Goal: Task Accomplishment & Management: Manage account settings

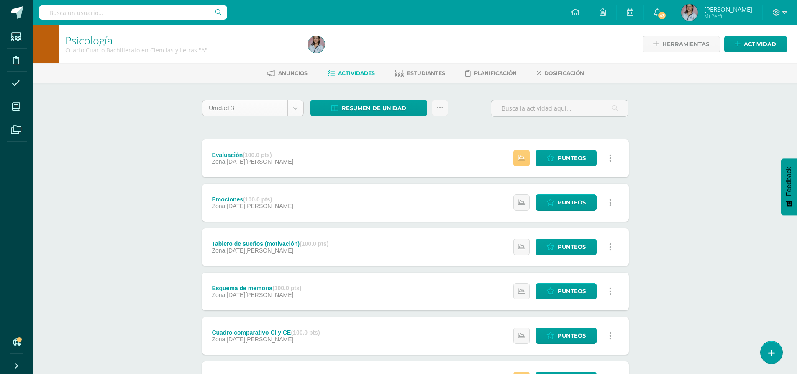
click at [298, 104] on body "Estudiantes Disciplina Asistencia Mis cursos Archivos Soporte Ayuda Reportar un…" at bounding box center [398, 249] width 797 height 499
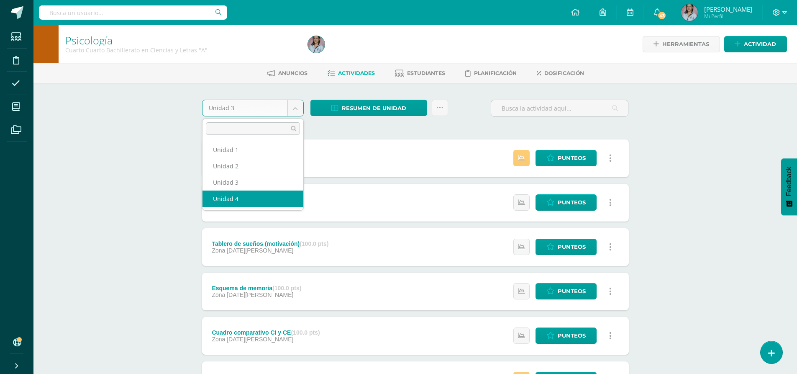
select select "Unidad 4"
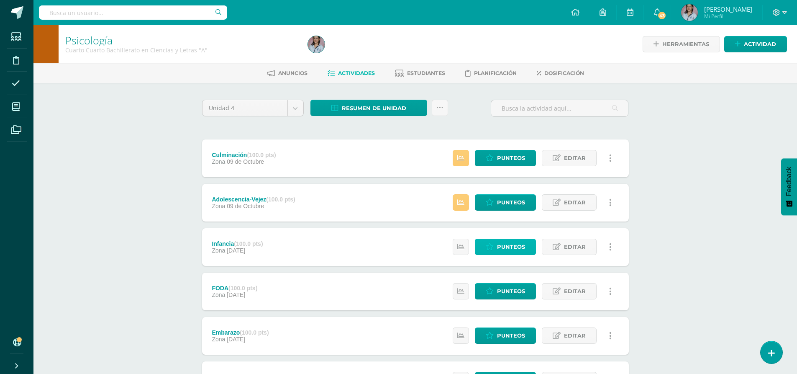
click at [499, 246] on span "Punteos" at bounding box center [511, 246] width 28 height 15
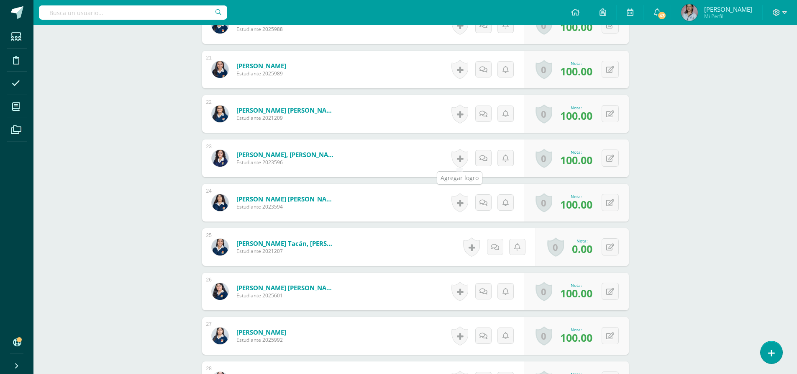
scroll to position [1141, 0]
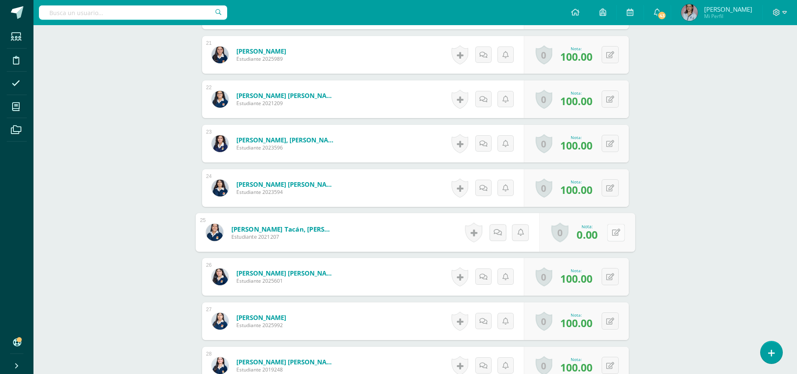
click at [604, 230] on div "0 Logros Logros obtenidos Aún no hay logros agregados Nota: 0.00" at bounding box center [587, 232] width 96 height 39
click at [620, 233] on button at bounding box center [616, 232] width 18 height 18
type input "40"
click at [492, 232] on link at bounding box center [491, 232] width 17 height 17
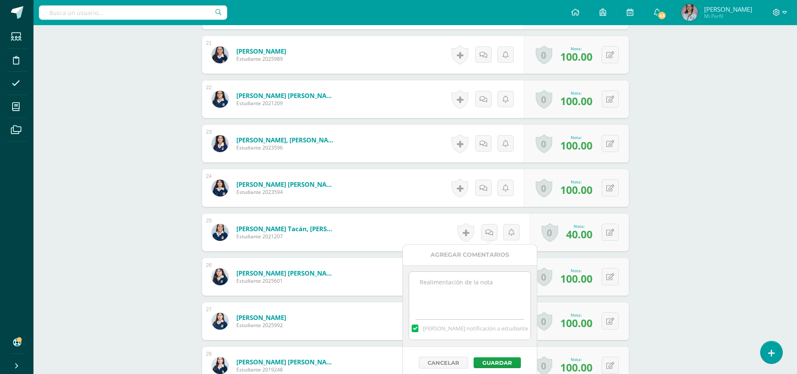
click at [425, 289] on textarea at bounding box center [469, 292] width 121 height 42
type textarea "E"
type textarea "Entregó fuera de fecha."
click at [496, 362] on button "Guardar" at bounding box center [496, 362] width 47 height 11
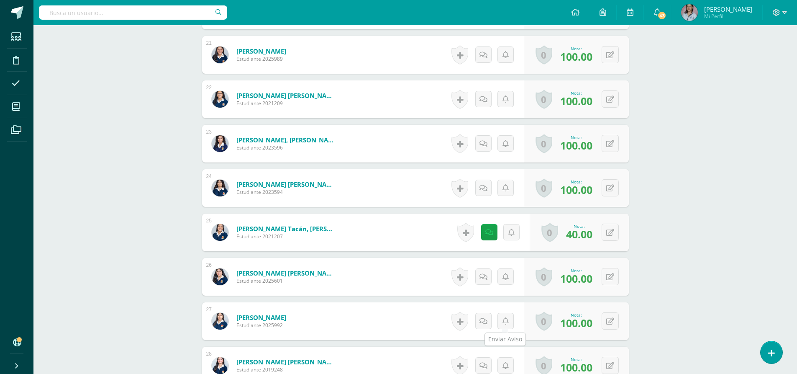
click at [297, 331] on div "Urrea Vásquez, Valeria Estudiante 2025992" at bounding box center [249, 321] width 95 height 38
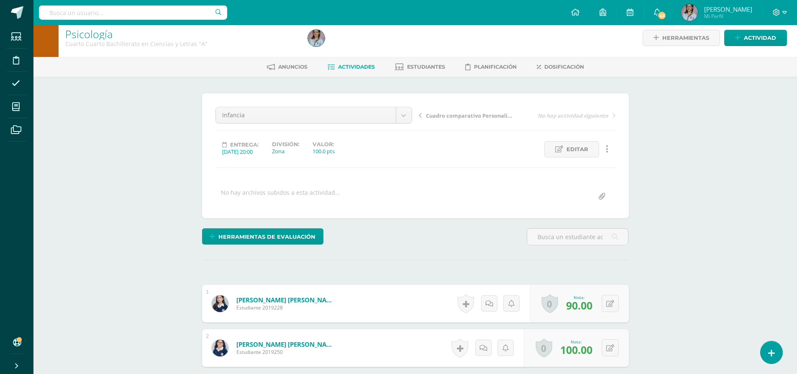
scroll to position [0, 0]
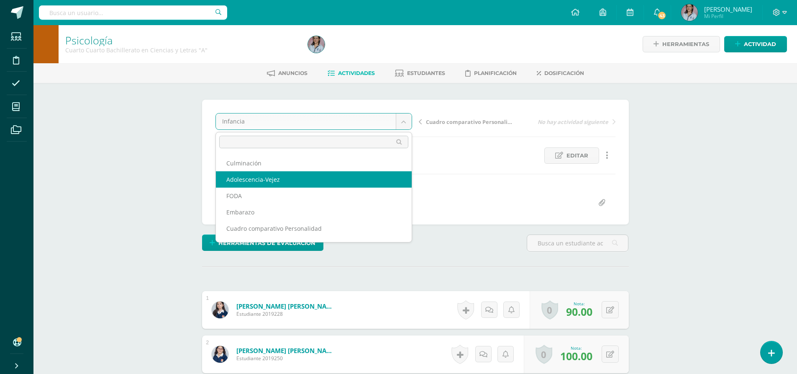
select select "/dashboard/teacher/grade-activity/130357/"
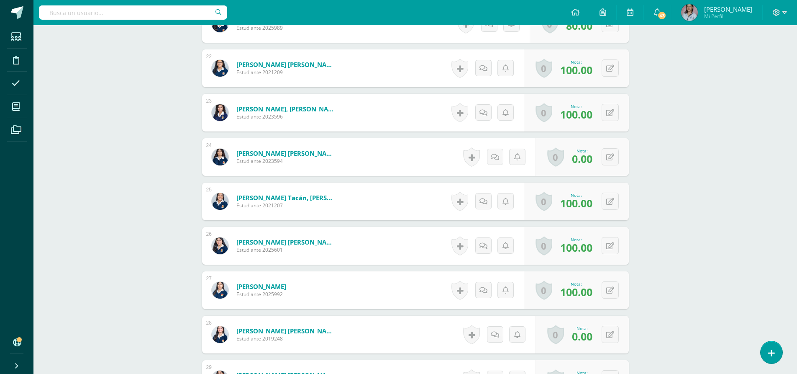
scroll to position [1292, 0]
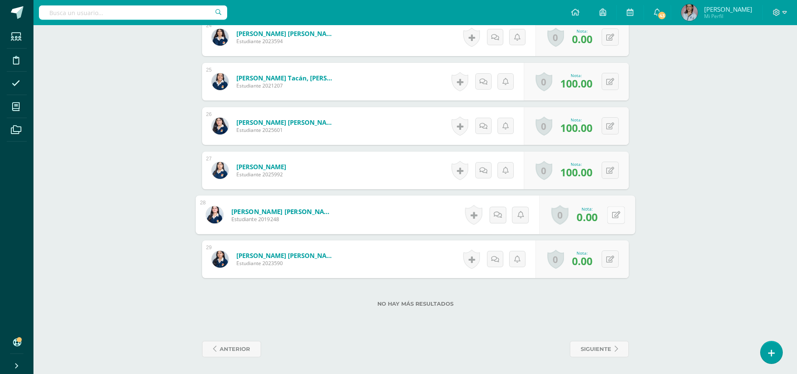
click at [608, 215] on button at bounding box center [616, 215] width 18 height 18
type input "80"
click at [612, 258] on icon at bounding box center [615, 258] width 8 height 7
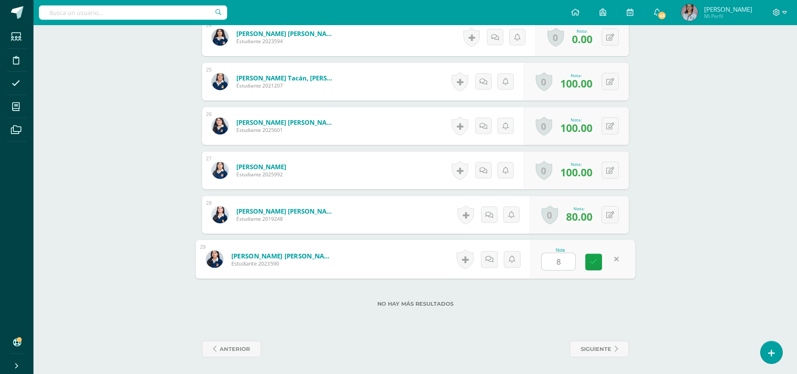
type input "80"
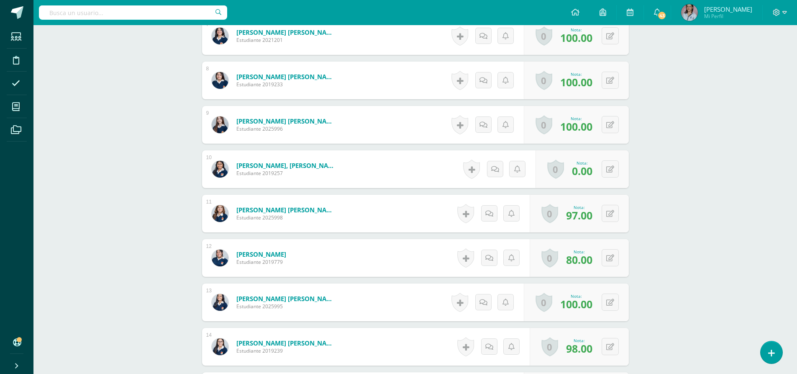
scroll to position [539, 0]
click at [609, 167] on button at bounding box center [616, 170] width 18 height 18
type input "60"
drag, startPoint x: 604, startPoint y: 182, endPoint x: 597, endPoint y: 180, distance: 7.4
click at [601, 183] on div "Nota 60" at bounding box center [578, 170] width 102 height 38
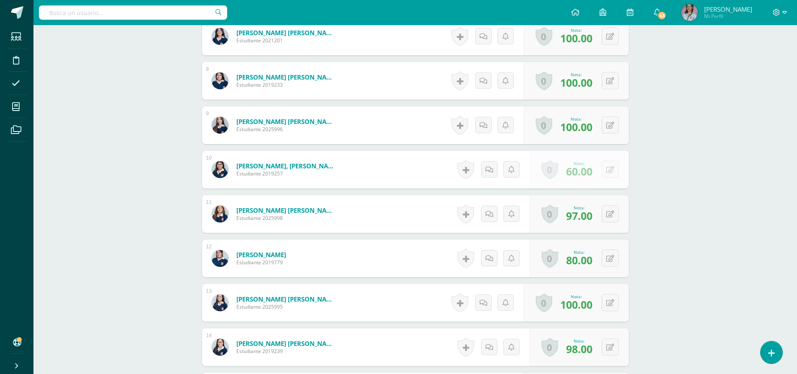
click at [594, 173] on div "Nota: 60.00" at bounding box center [579, 169] width 33 height 18
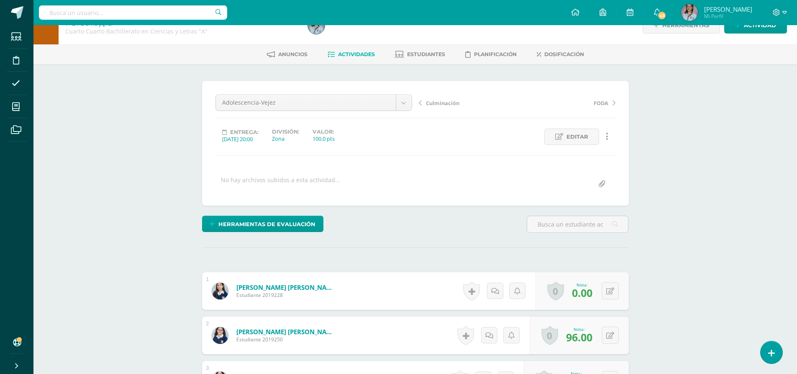
scroll to position [0, 0]
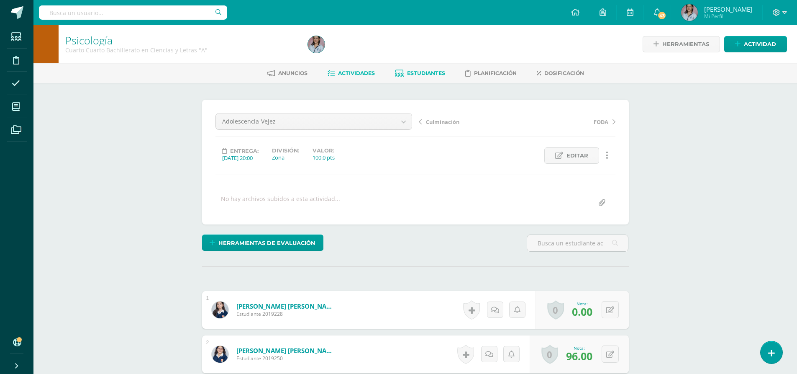
click at [430, 70] on span "Estudiantes" at bounding box center [426, 73] width 38 height 6
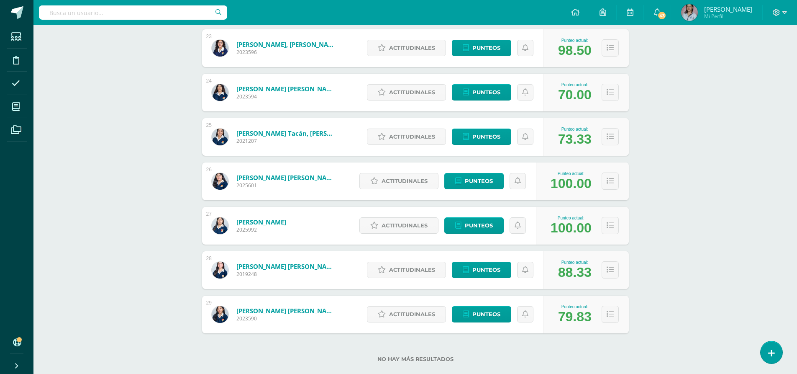
scroll to position [1129, 0]
